Goal: Navigation & Orientation: Understand site structure

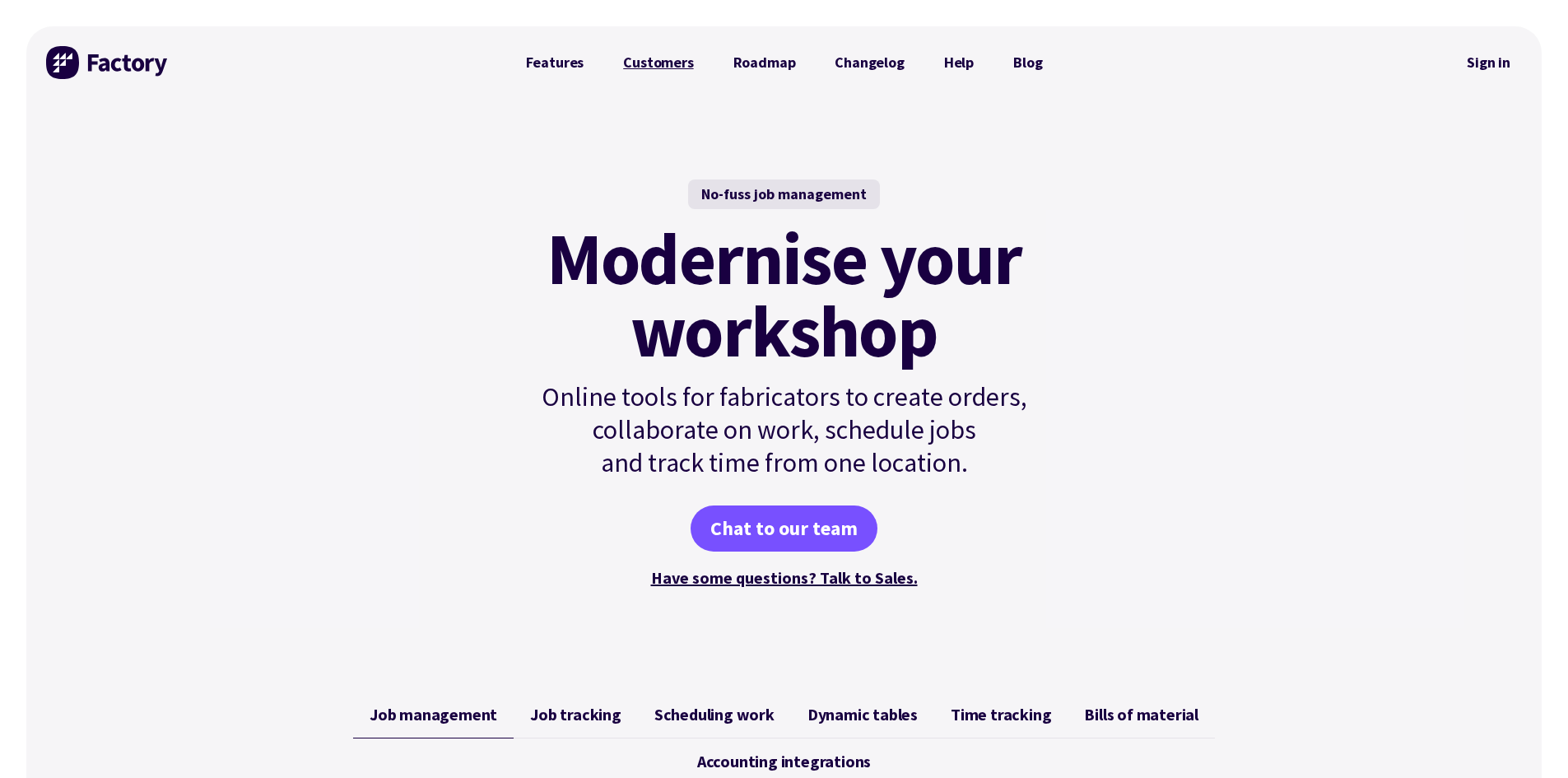
click at [652, 57] on link "Customers" at bounding box center [658, 62] width 110 height 33
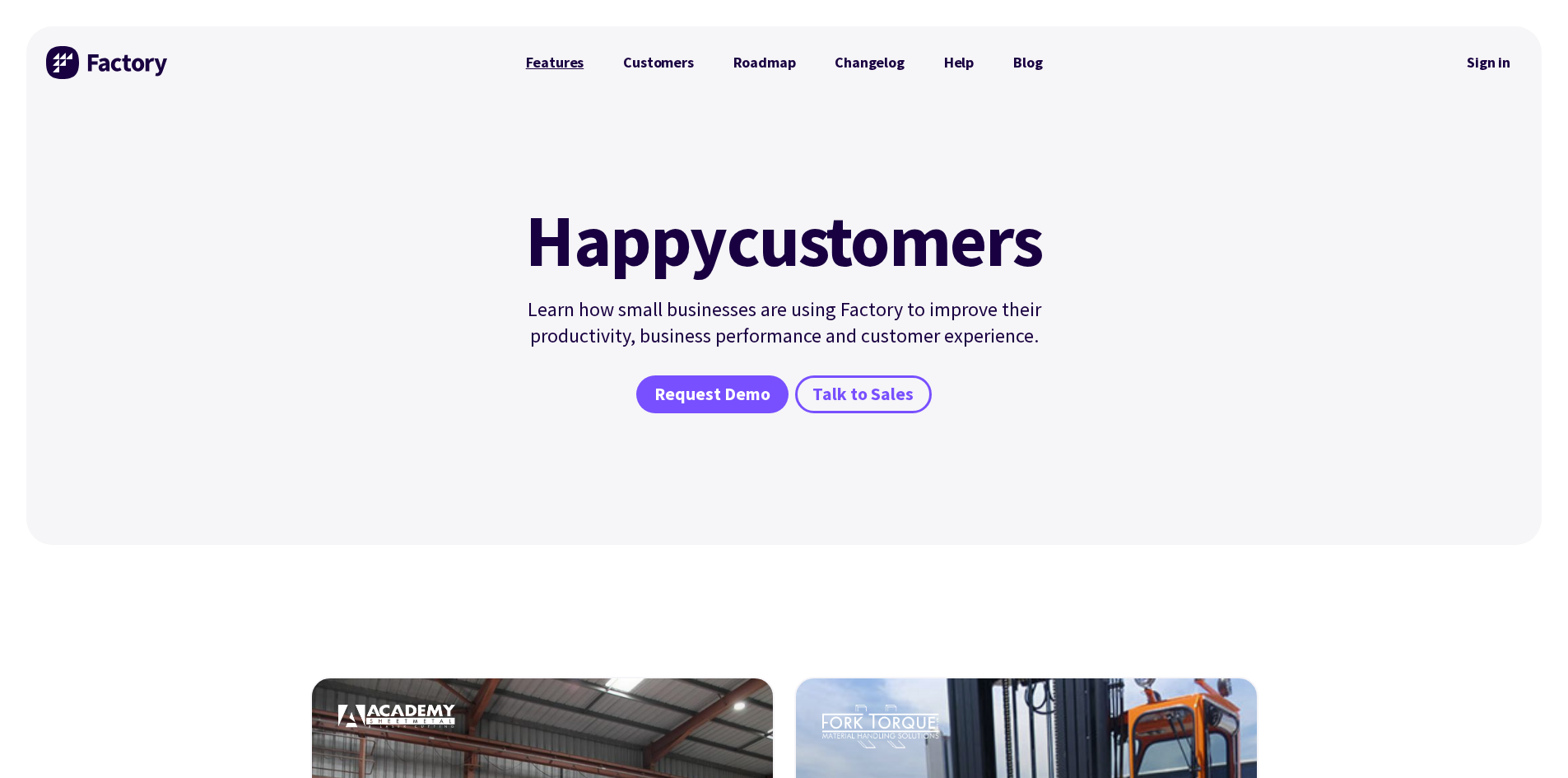
click at [551, 60] on link "Features" at bounding box center [554, 62] width 98 height 33
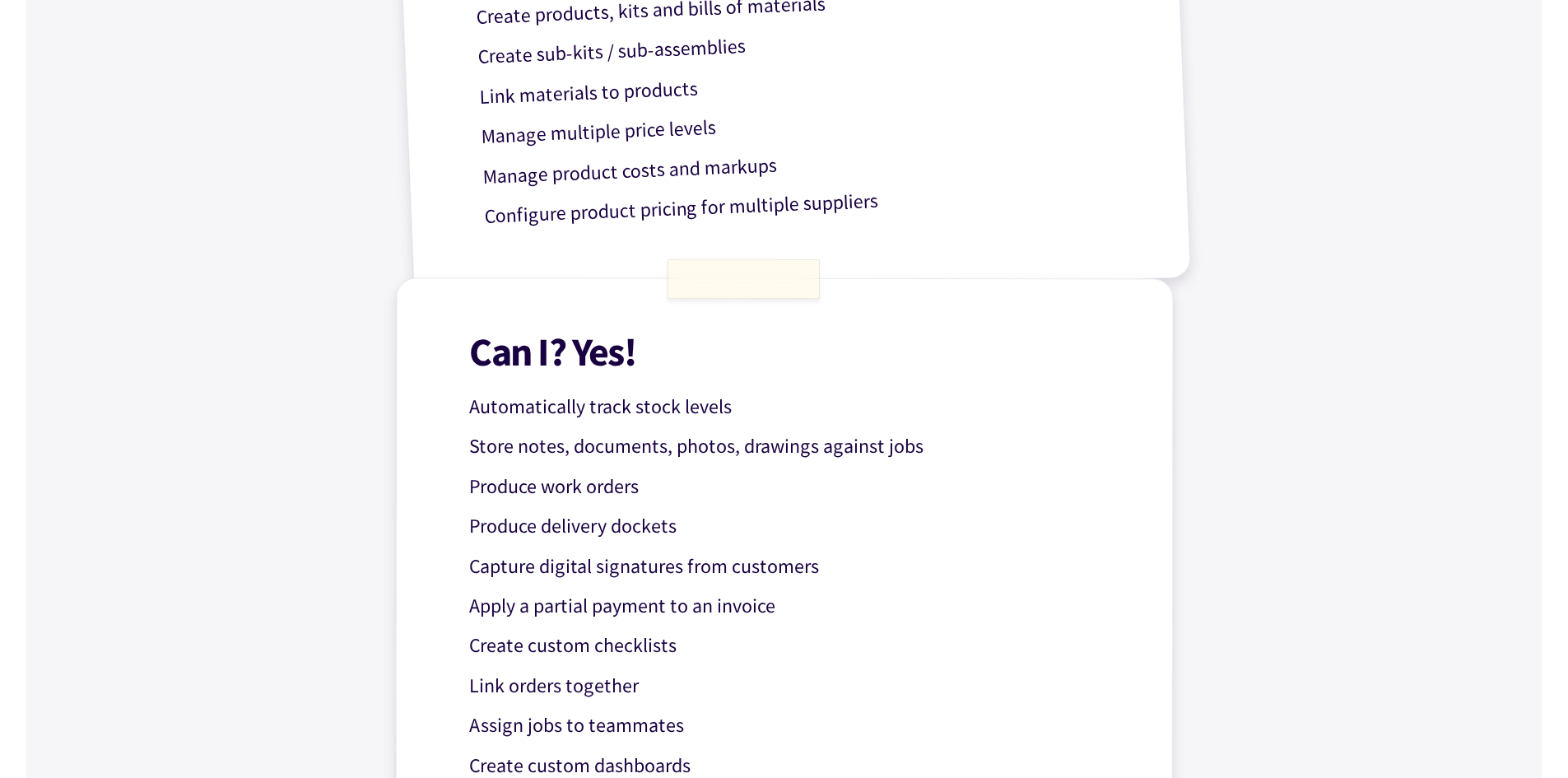
scroll to position [1196, 0]
